Goal: Information Seeking & Learning: Learn about a topic

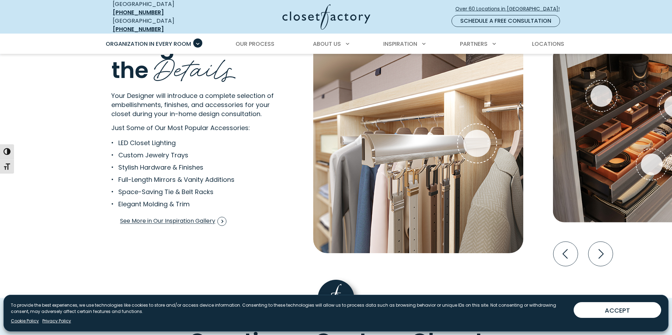
scroll to position [1322, 0]
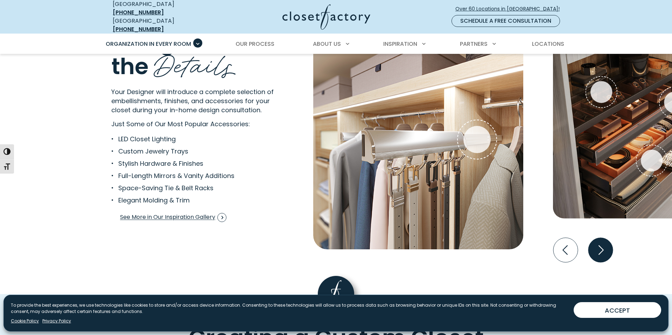
click at [601, 238] on icon "Next slide" at bounding box center [600, 250] width 24 height 24
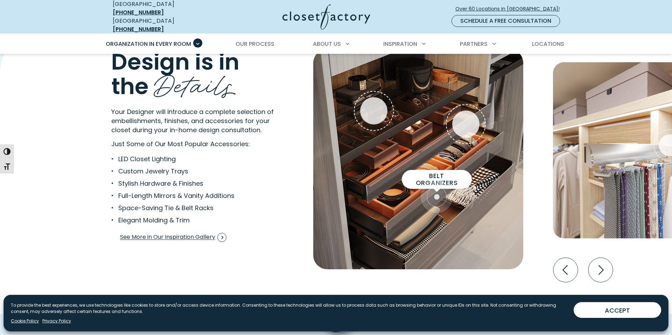
scroll to position [1302, 0]
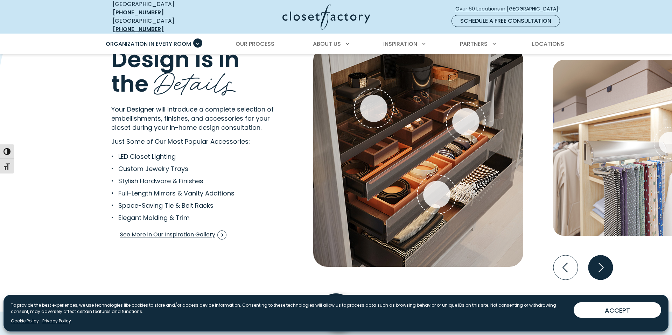
click at [599, 258] on icon "Next slide" at bounding box center [600, 267] width 24 height 24
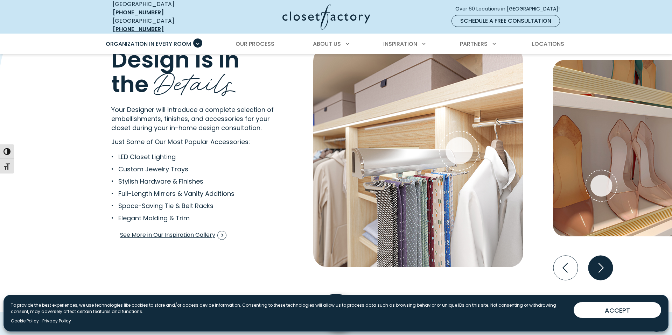
click at [599, 258] on icon "Next slide" at bounding box center [600, 268] width 24 height 24
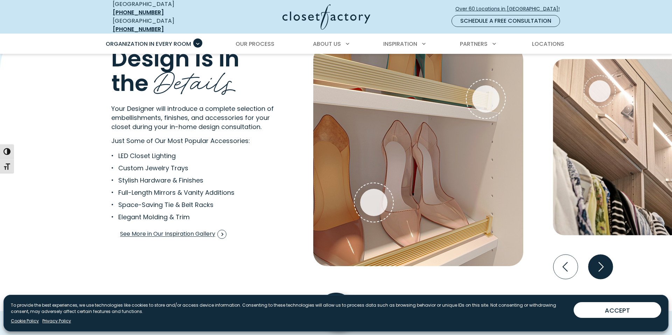
click at [599, 262] on icon "Next slide" at bounding box center [600, 266] width 5 height 9
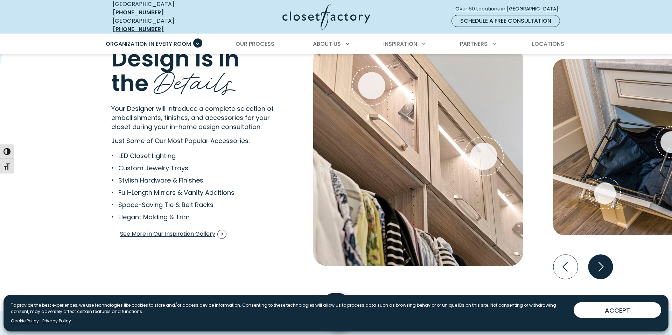
scroll to position [1305, 0]
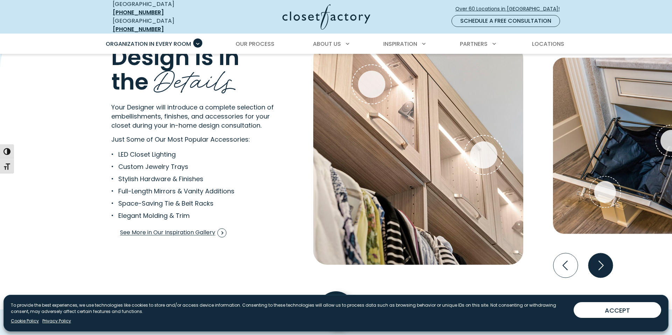
click at [599, 258] on icon "Next slide" at bounding box center [600, 265] width 24 height 24
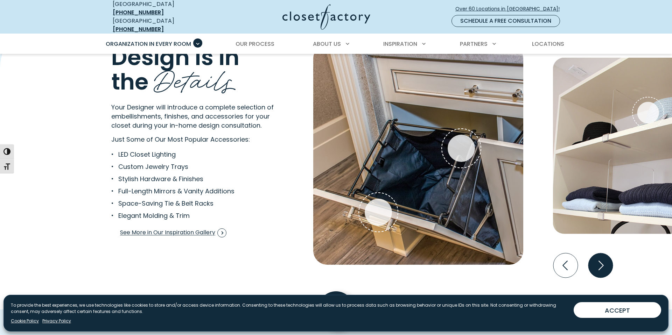
scroll to position [1307, 0]
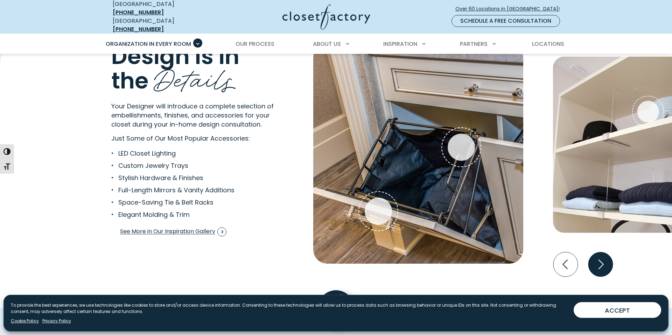
click at [599, 258] on icon "Next slide" at bounding box center [600, 264] width 24 height 24
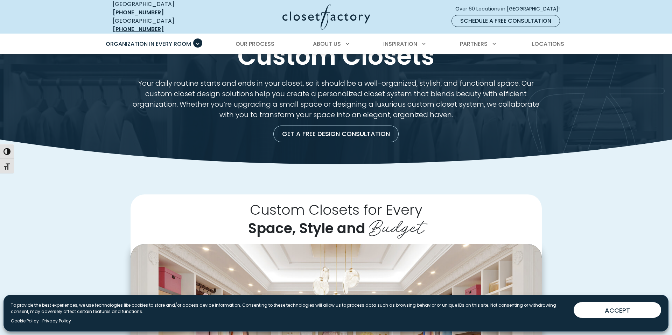
scroll to position [0, 0]
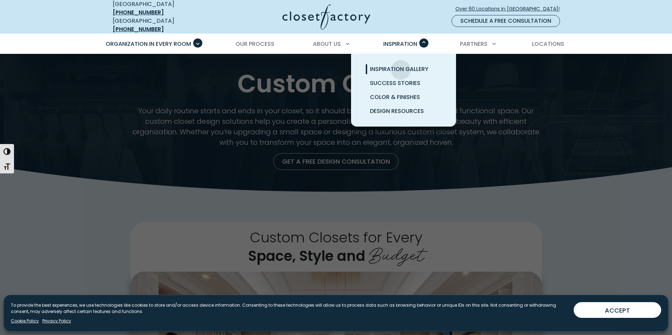
click at [401, 65] on span "Inspiration Gallery" at bounding box center [399, 69] width 58 height 8
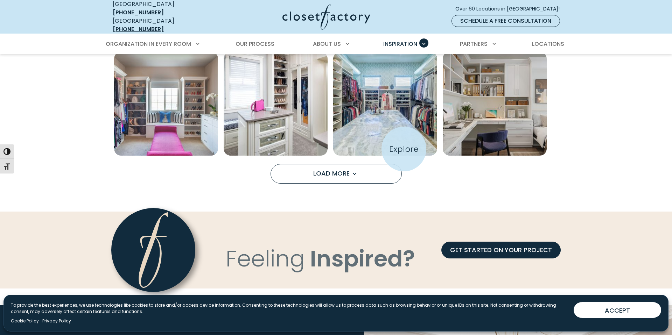
scroll to position [583, 0]
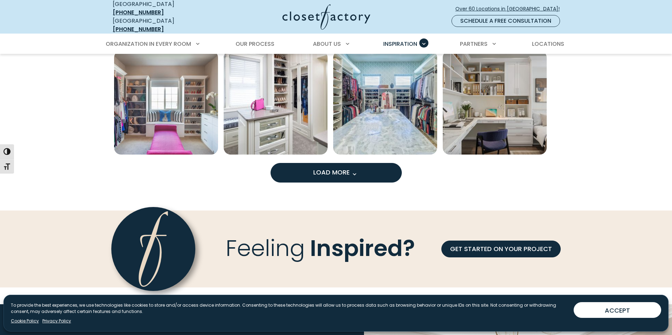
click at [357, 170] on span "Load more inspiration gallery images" at bounding box center [354, 174] width 9 height 9
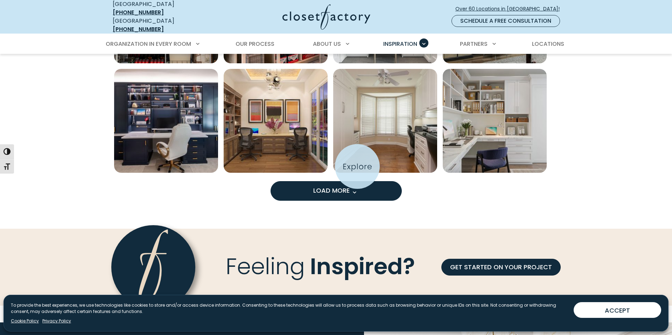
scroll to position [1004, 0]
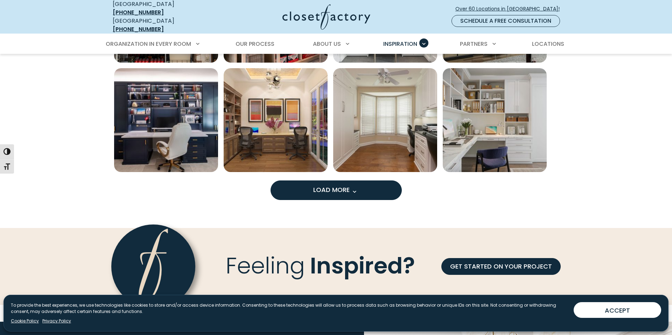
click at [365, 184] on button "Load More" at bounding box center [336, 191] width 131 height 20
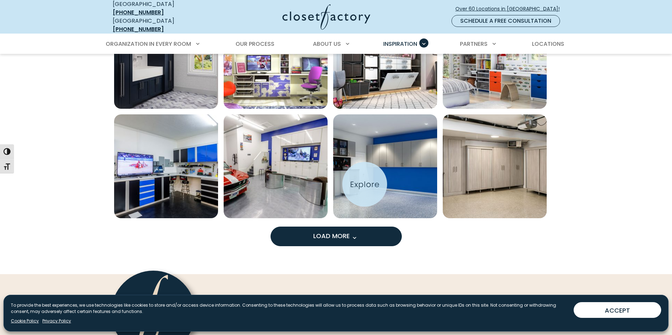
scroll to position [1397, 0]
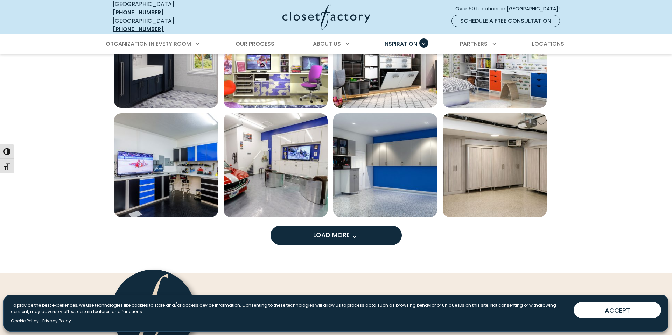
click at [383, 229] on button "Load More" at bounding box center [336, 236] width 131 height 20
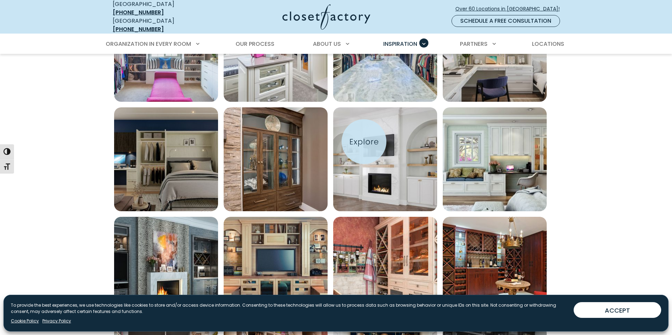
scroll to position [646, 0]
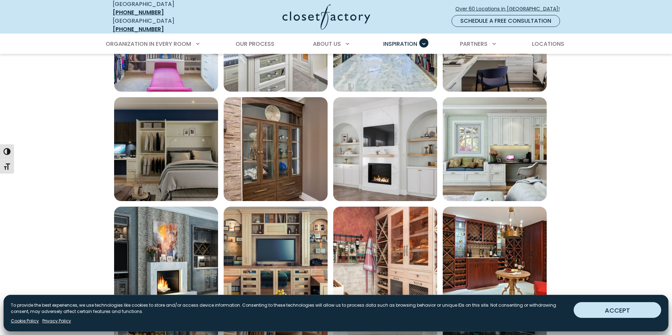
click at [629, 310] on button "ACCEPT" at bounding box center [617, 310] width 87 height 16
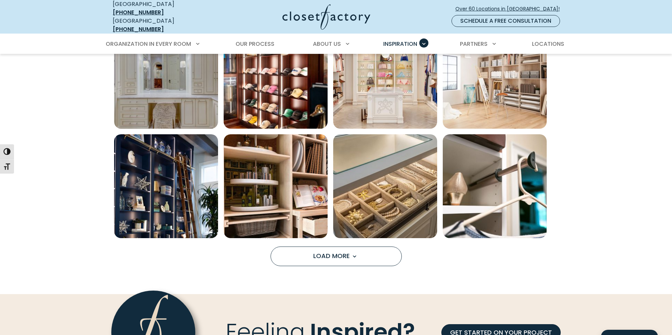
scroll to position [1814, 0]
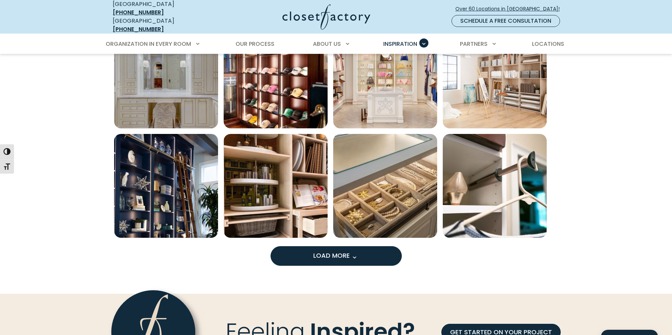
click at [319, 257] on button "Load More" at bounding box center [336, 256] width 131 height 20
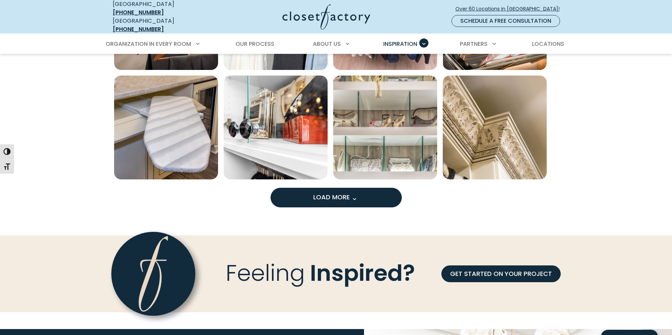
scroll to position [2318, 0]
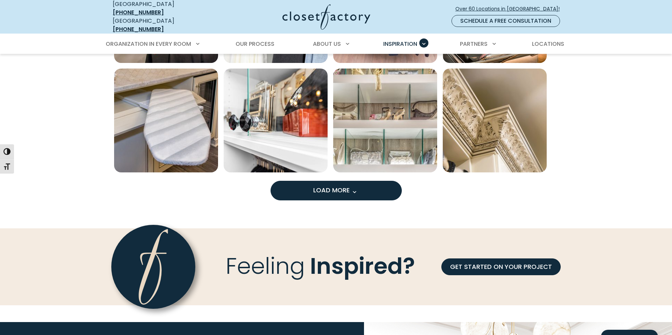
click at [338, 192] on button "Load More" at bounding box center [336, 191] width 131 height 20
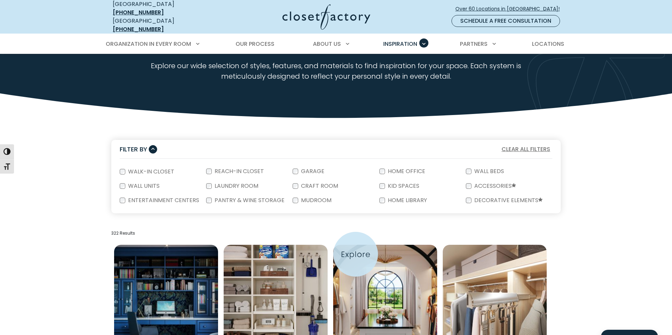
scroll to position [62, 0]
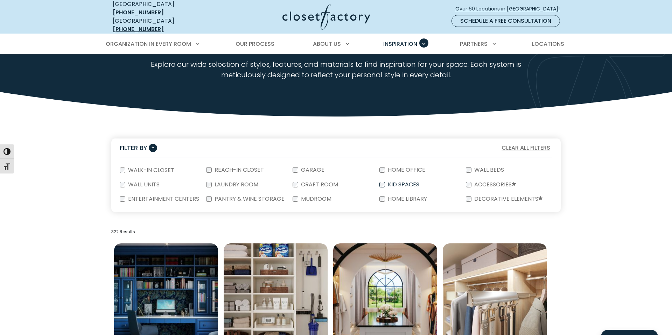
click at [413, 182] on label "Kid Spaces" at bounding box center [403, 185] width 36 height 6
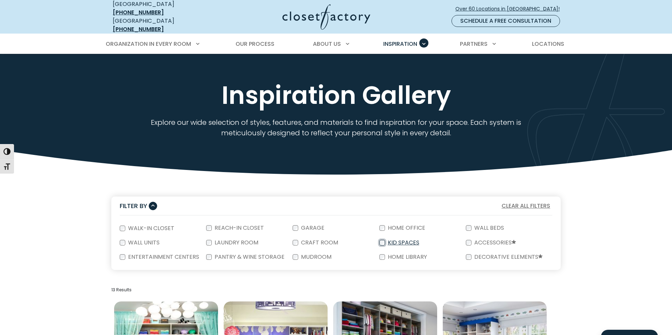
scroll to position [0, 0]
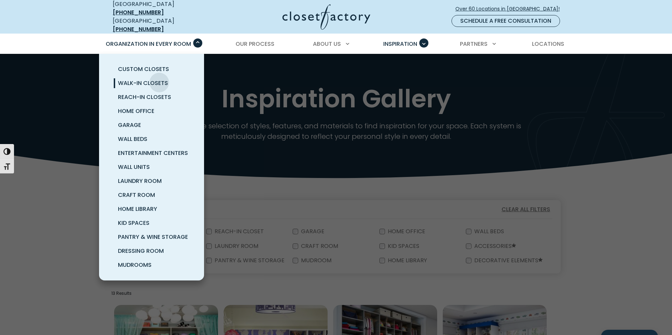
click at [159, 79] on span "Walk-In Closets" at bounding box center [143, 83] width 50 height 8
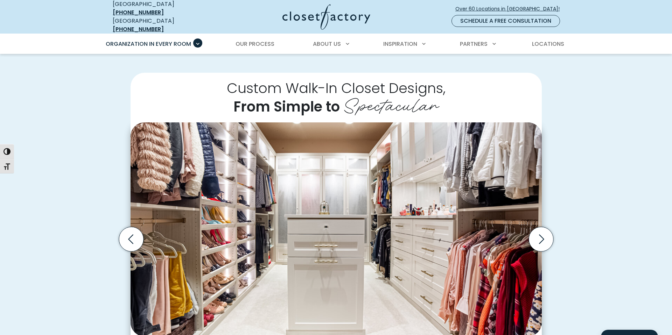
scroll to position [144, 0]
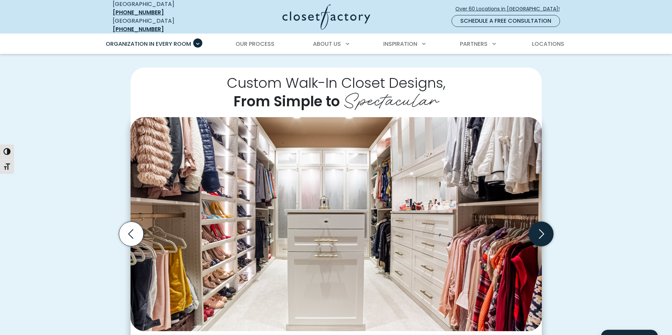
click at [548, 229] on icon "Next slide" at bounding box center [540, 234] width 24 height 24
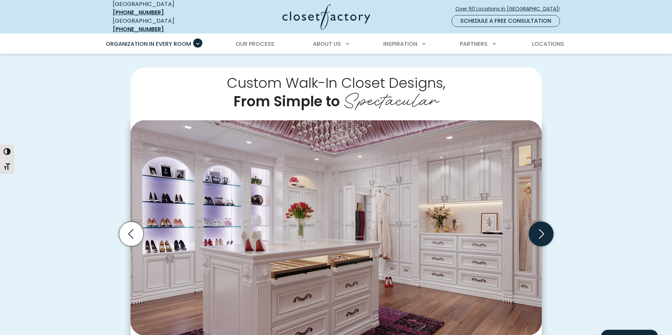
click at [548, 229] on icon "Next slide" at bounding box center [540, 234] width 24 height 24
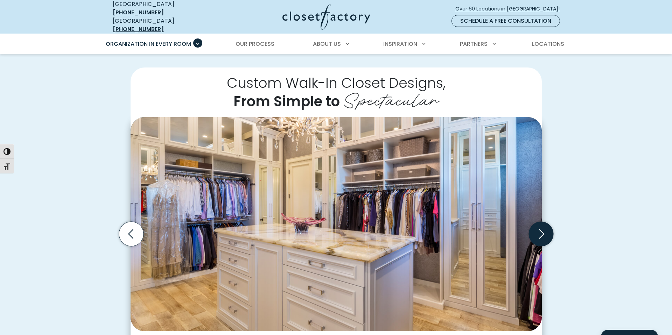
click at [548, 229] on icon "Next slide" at bounding box center [540, 234] width 24 height 24
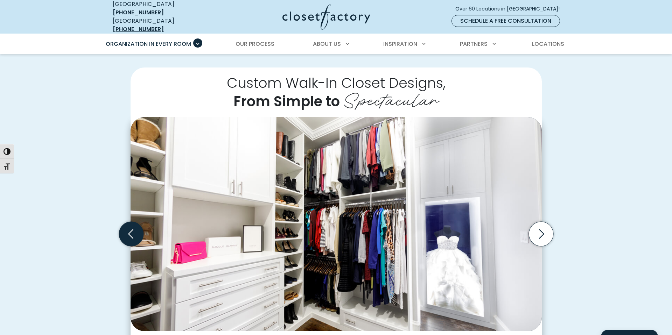
click at [129, 223] on icon "Previous slide" at bounding box center [131, 234] width 24 height 24
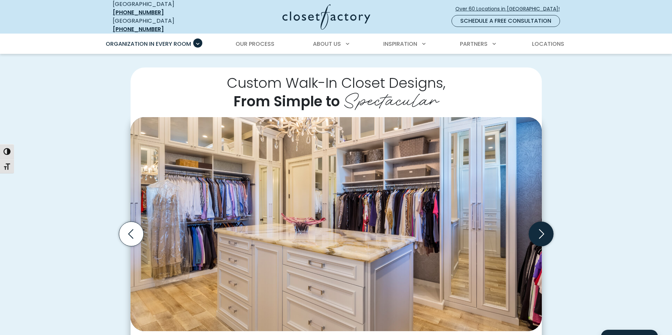
click at [541, 230] on icon "Next slide" at bounding box center [540, 234] width 24 height 24
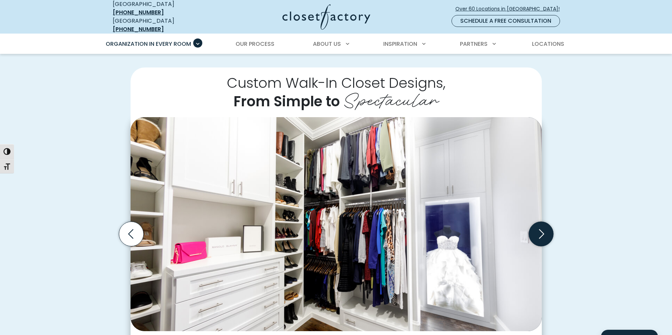
click at [541, 230] on icon "Next slide" at bounding box center [540, 234] width 24 height 24
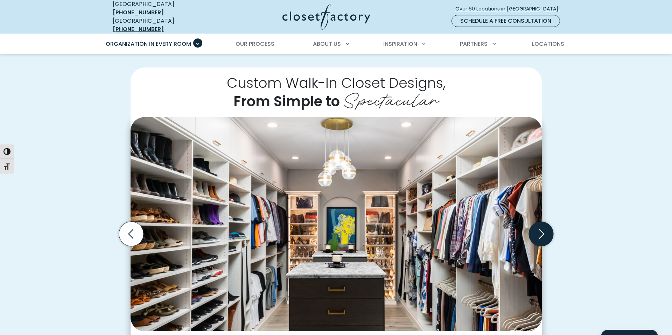
click at [541, 230] on icon "Next slide" at bounding box center [540, 234] width 24 height 24
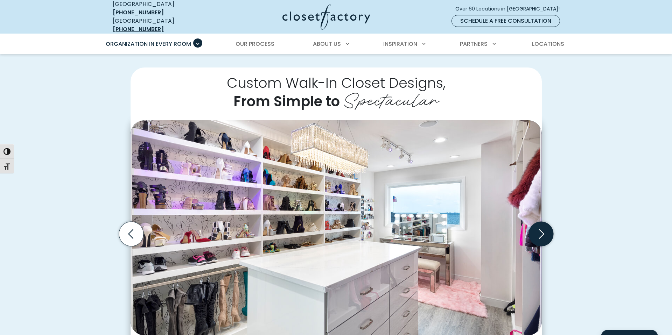
click at [541, 230] on icon "Next slide" at bounding box center [540, 234] width 24 height 24
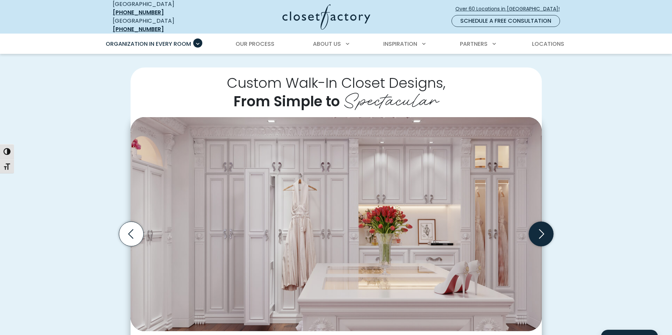
click at [541, 230] on icon "Next slide" at bounding box center [540, 234] width 24 height 24
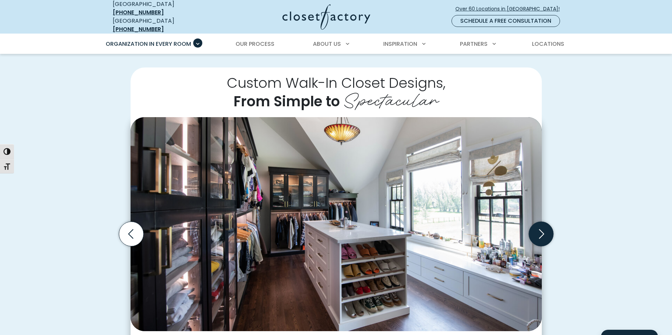
click at [541, 230] on icon "Next slide" at bounding box center [540, 234] width 24 height 24
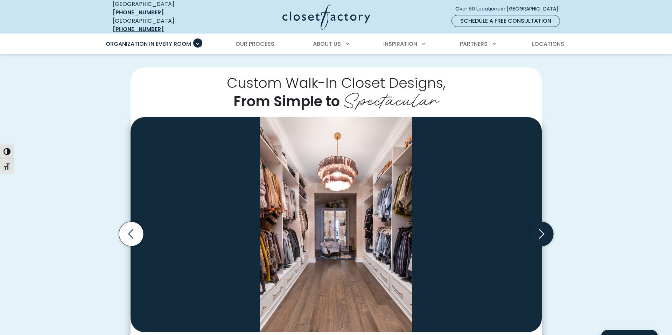
click at [541, 230] on icon "Next slide" at bounding box center [540, 234] width 24 height 24
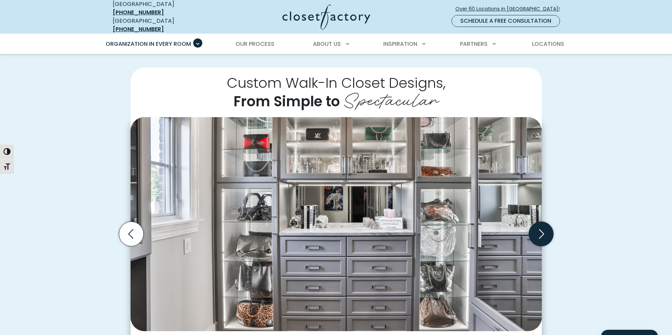
click at [541, 230] on icon "Next slide" at bounding box center [540, 234] width 24 height 24
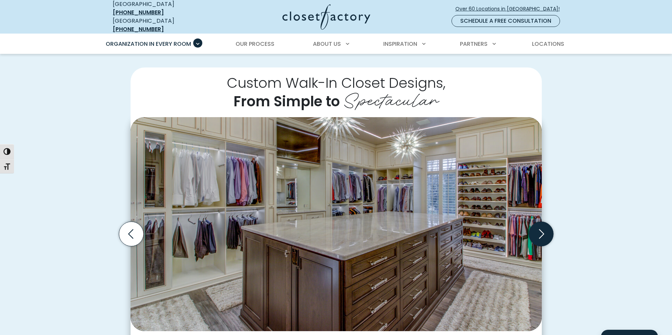
click at [541, 230] on icon "Next slide" at bounding box center [540, 234] width 24 height 24
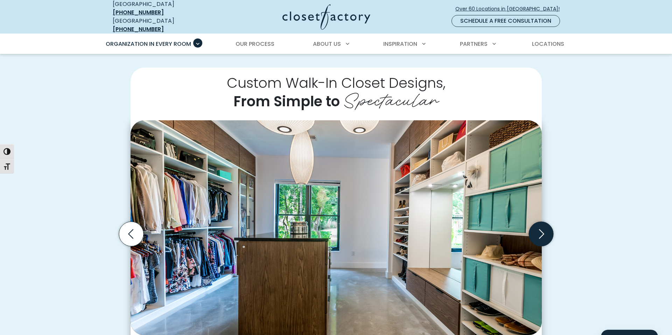
click at [541, 230] on icon "Next slide" at bounding box center [540, 234] width 24 height 24
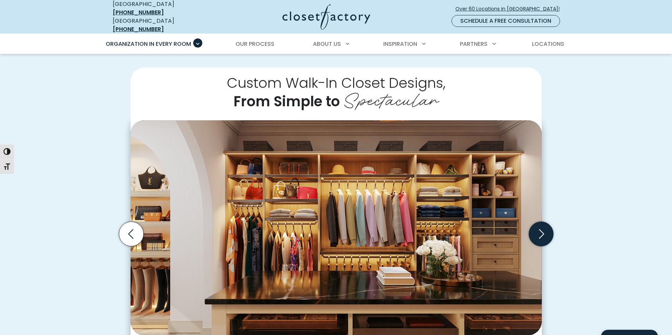
click at [541, 230] on icon "Next slide" at bounding box center [540, 234] width 24 height 24
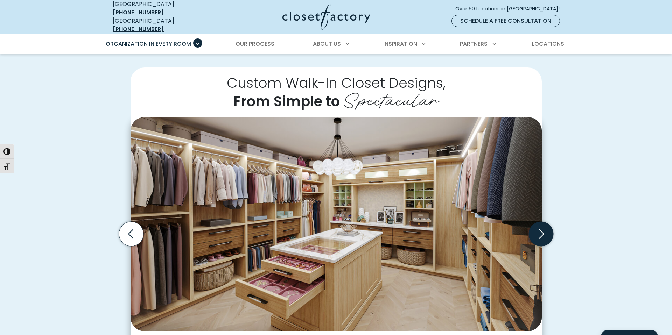
click at [541, 230] on icon "Next slide" at bounding box center [540, 234] width 24 height 24
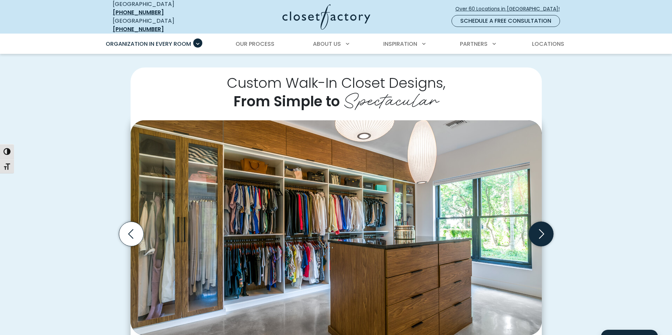
click at [541, 230] on icon "Next slide" at bounding box center [540, 234] width 24 height 24
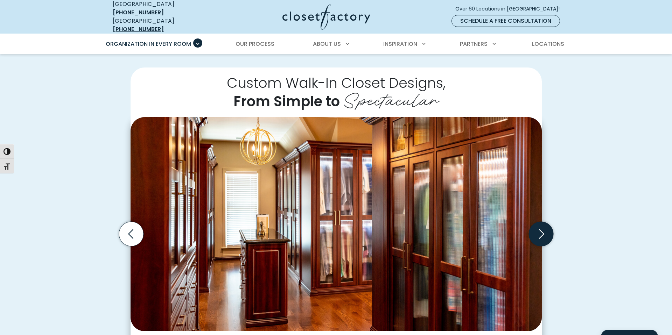
click at [541, 230] on icon "Next slide" at bounding box center [540, 234] width 24 height 24
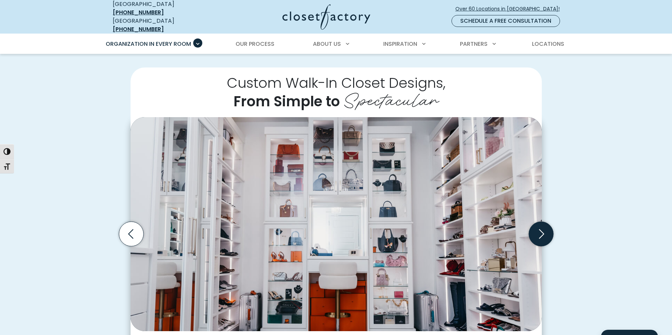
click at [541, 230] on icon "Next slide" at bounding box center [540, 234] width 24 height 24
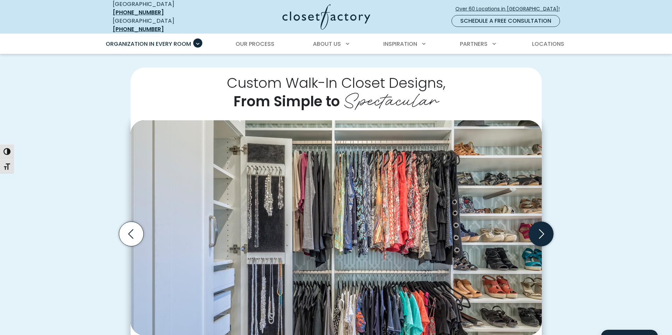
click at [541, 230] on icon "Next slide" at bounding box center [540, 234] width 24 height 24
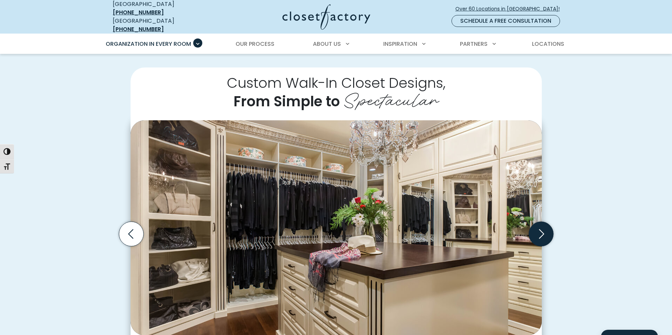
click at [541, 230] on icon "Next slide" at bounding box center [540, 234] width 24 height 24
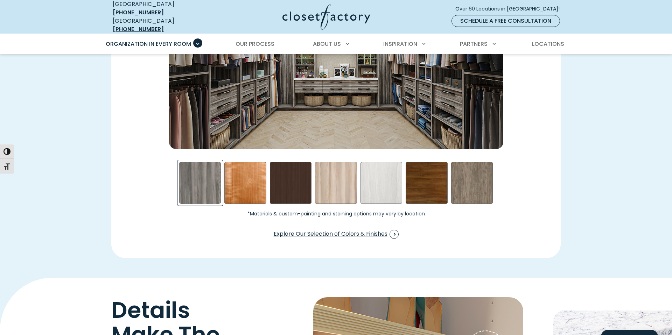
scroll to position [1090, 0]
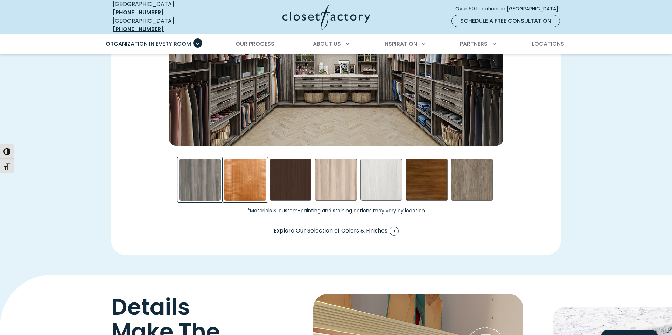
click at [234, 175] on div "Cherry - Stained Swatch" at bounding box center [245, 180] width 42 height 42
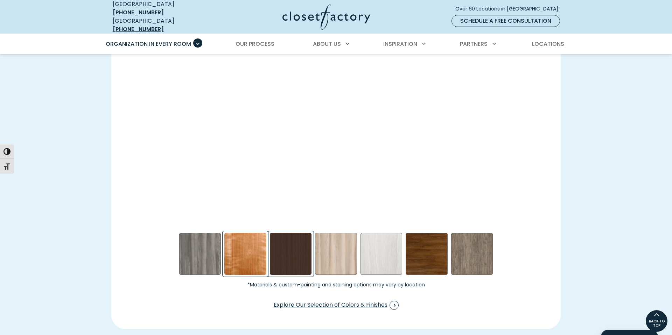
scroll to position [976, 0]
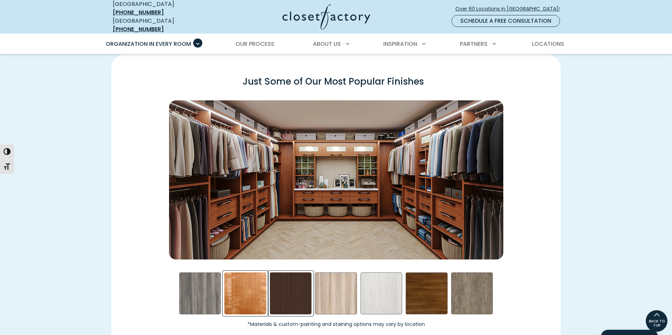
click at [296, 279] on div "Dark Chocolate Swatch" at bounding box center [291, 294] width 42 height 42
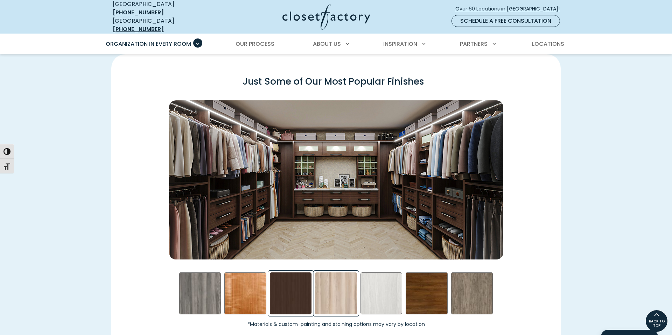
click at [333, 281] on div "Picnic in the Park Swatch" at bounding box center [336, 294] width 42 height 42
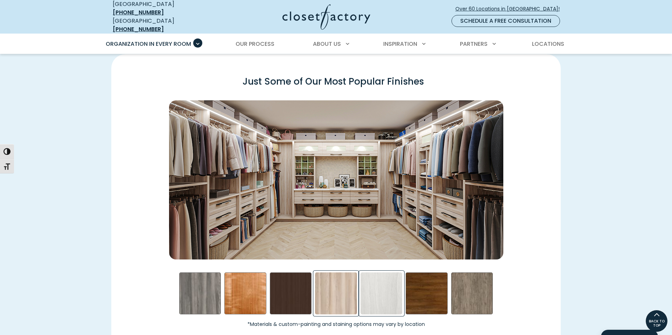
click at [383, 287] on div "Skye Swatch" at bounding box center [381, 294] width 42 height 42
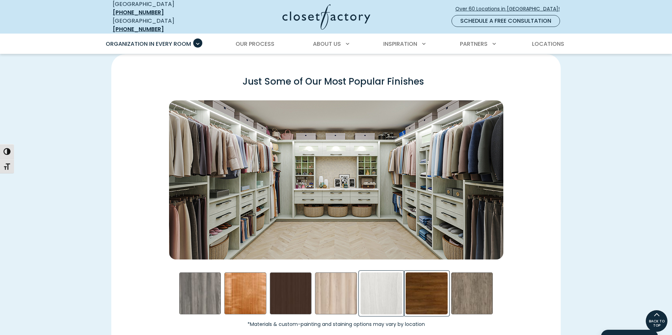
click at [435, 289] on div "Walnut- Stained Swatch" at bounding box center [427, 294] width 42 height 42
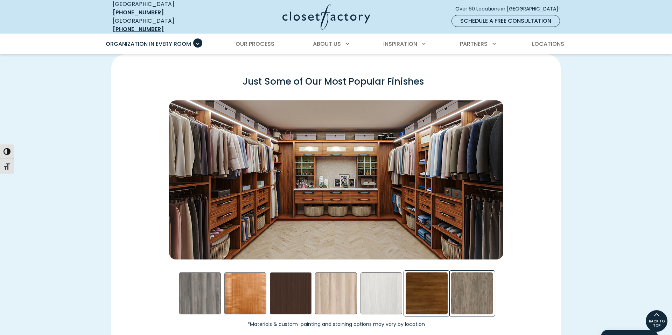
click at [459, 286] on div "Star Gazer Swatch" at bounding box center [472, 294] width 42 height 42
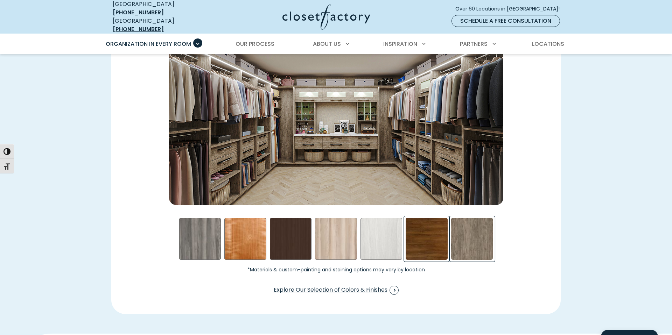
scroll to position [1050, 0]
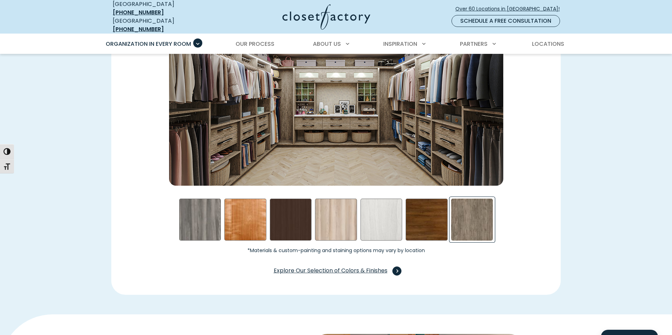
click at [371, 267] on span "Explore Our Selection of Colors & Finishes" at bounding box center [336, 271] width 125 height 9
